Goal: Navigation & Orientation: Find specific page/section

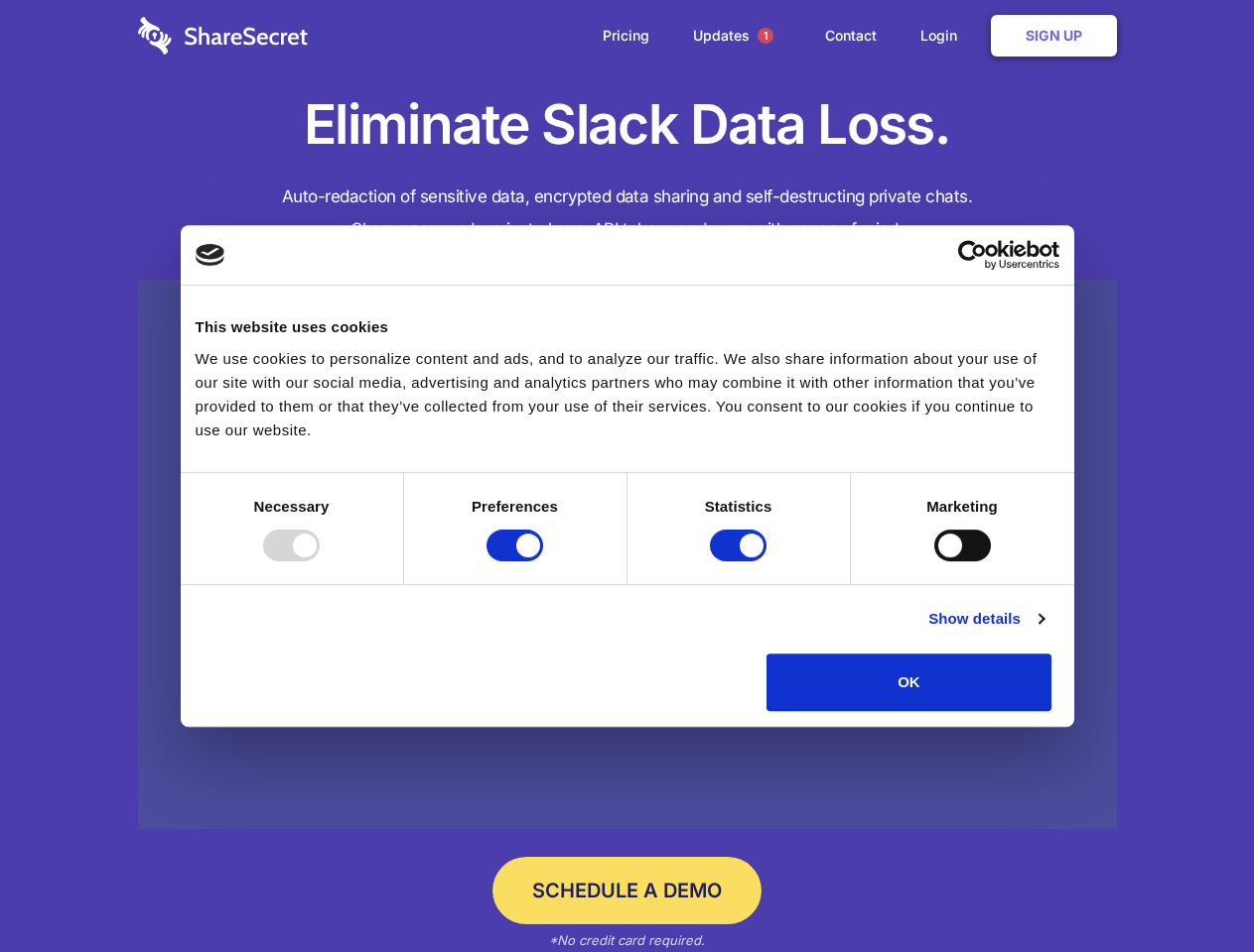
click at [319, 561] on div at bounding box center [291, 546] width 57 height 32
click at [543, 561] on input "Preferences" at bounding box center [515, 546] width 57 height 32
checkbox input "false"
click at [740, 561] on input "Statistics" at bounding box center [737, 546] width 57 height 32
checkbox input "false"
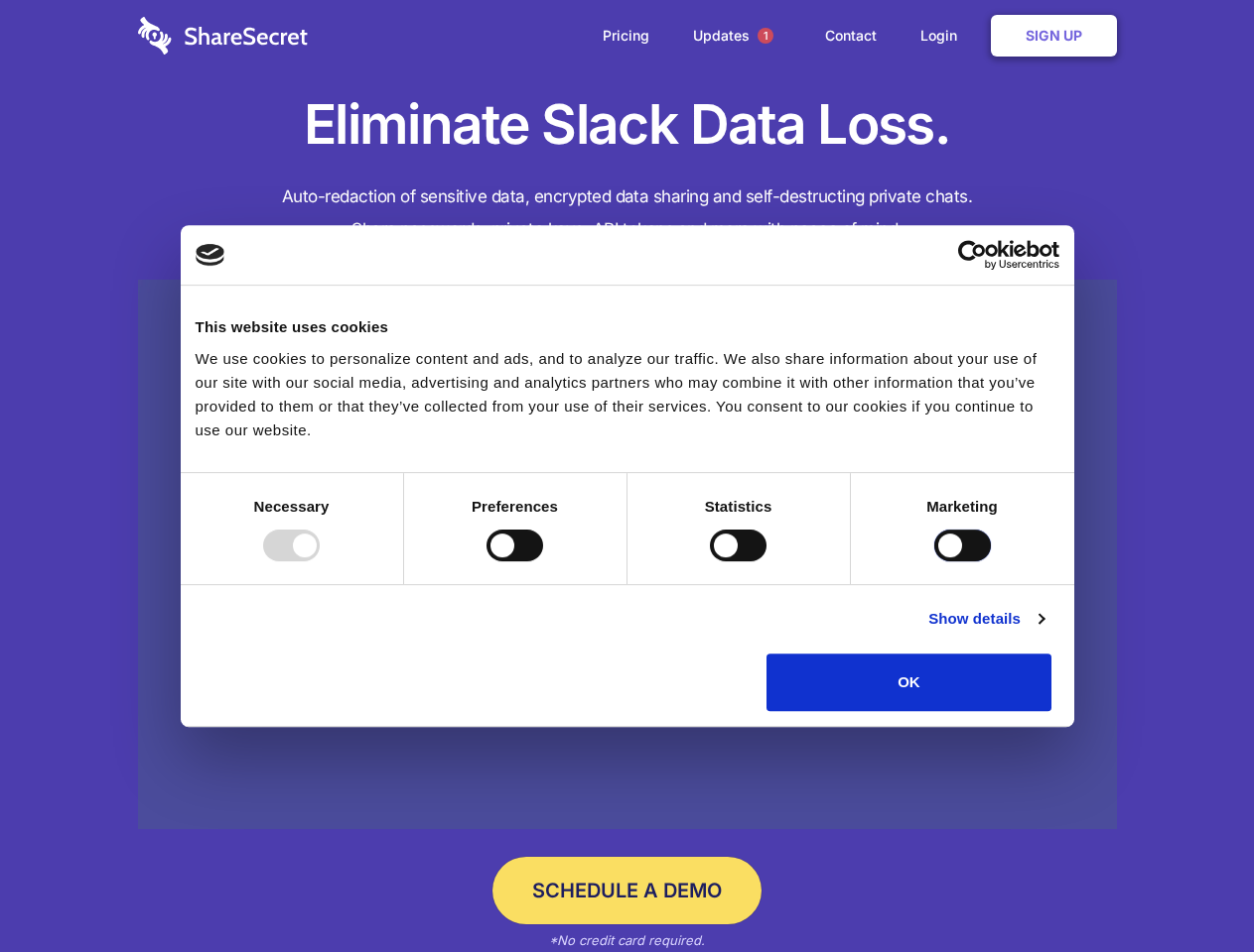
click at [934, 561] on input "Marketing" at bounding box center [961, 546] width 57 height 32
click at [1043, 631] on link "Show details" at bounding box center [986, 619] width 115 height 24
click at [0, 0] on li "Necessary 7 Necessary cookies help make a website usable by enabling basic func…" at bounding box center [0, 0] width 0 height 0
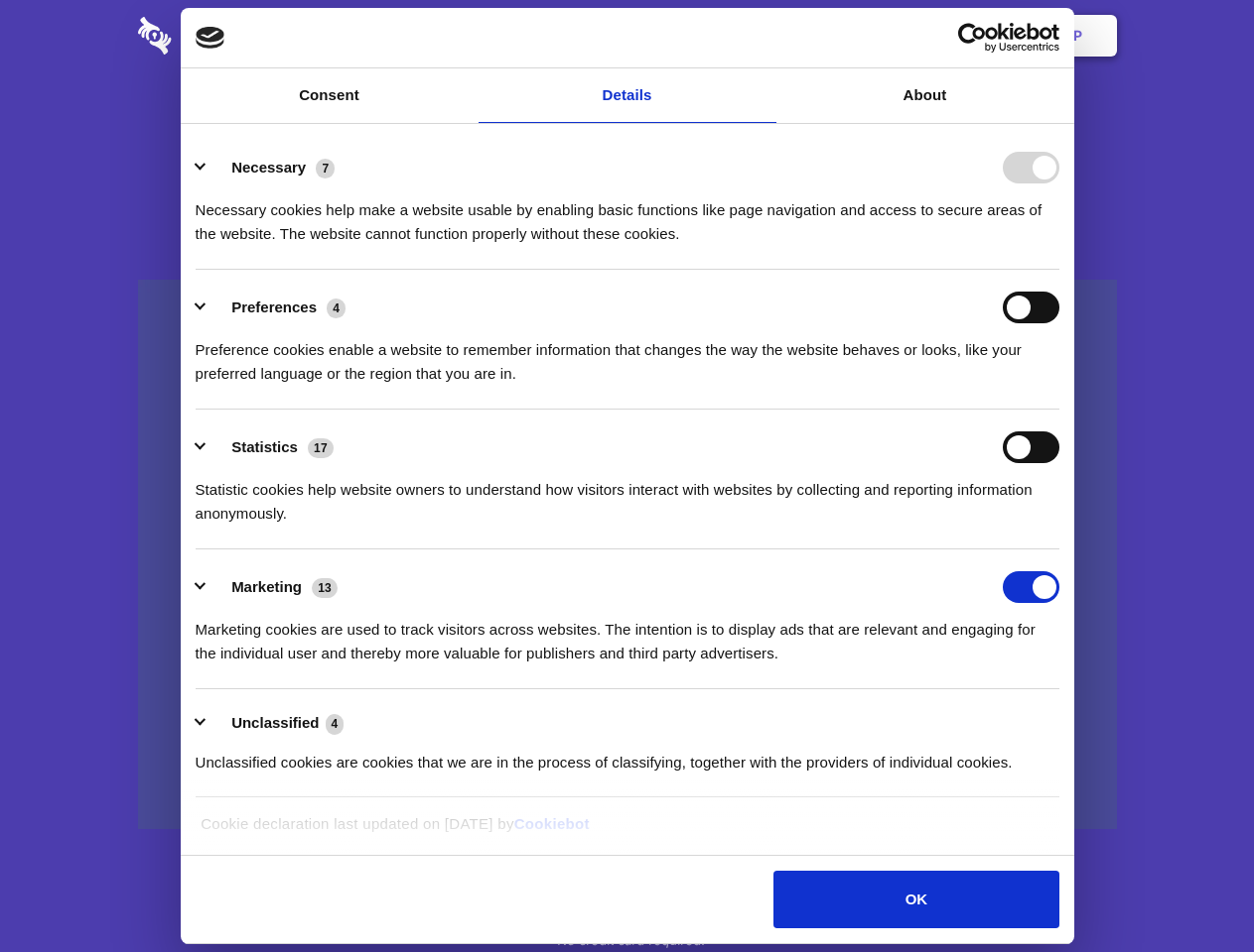
click at [764, 36] on span "1" at bounding box center [765, 36] width 16 height 16
